Goal: Information Seeking & Learning: Learn about a topic

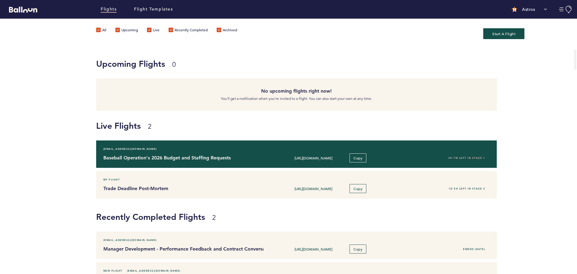
click at [267, 158] on div "[URL][DOMAIN_NAME] Copy" at bounding box center [329, 157] width 132 height 9
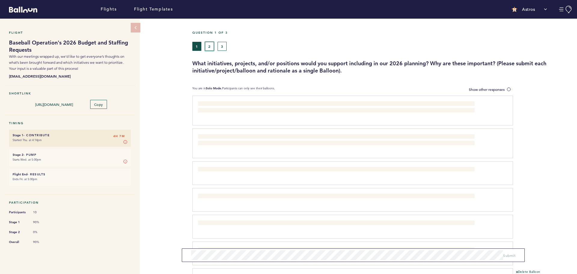
click at [210, 44] on button "2" at bounding box center [209, 46] width 9 height 9
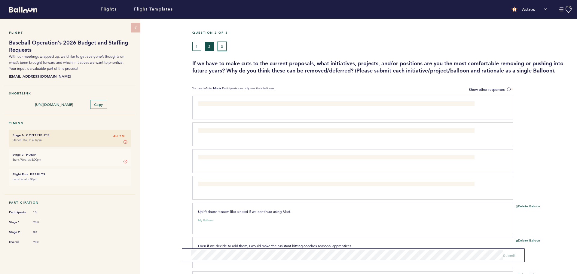
click at [221, 44] on button "3" at bounding box center [221, 46] width 9 height 9
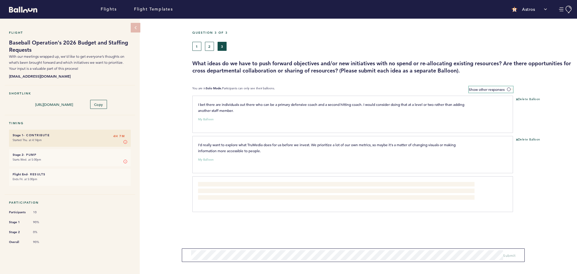
click at [510, 89] on span at bounding box center [510, 89] width 6 height 2
click at [0, 0] on input "Show other responses" at bounding box center [0, 0] width 0 height 0
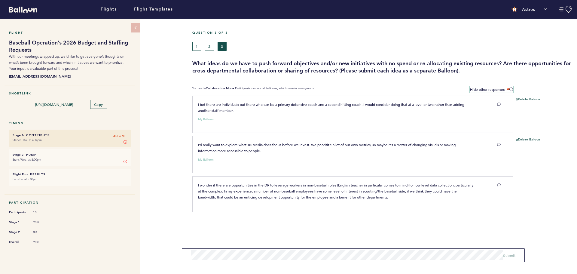
click at [510, 89] on span at bounding box center [510, 89] width 6 height 2
click at [0, 0] on input "Hide other responses" at bounding box center [0, 0] width 0 height 0
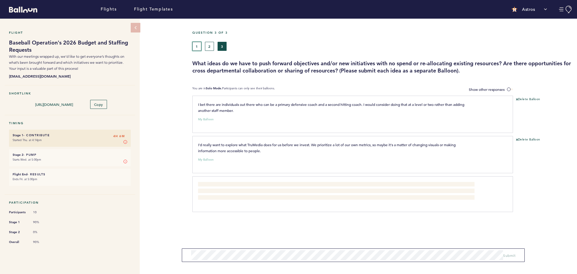
click at [196, 46] on button "1" at bounding box center [196, 46] width 9 height 9
